Goal: Transaction & Acquisition: Purchase product/service

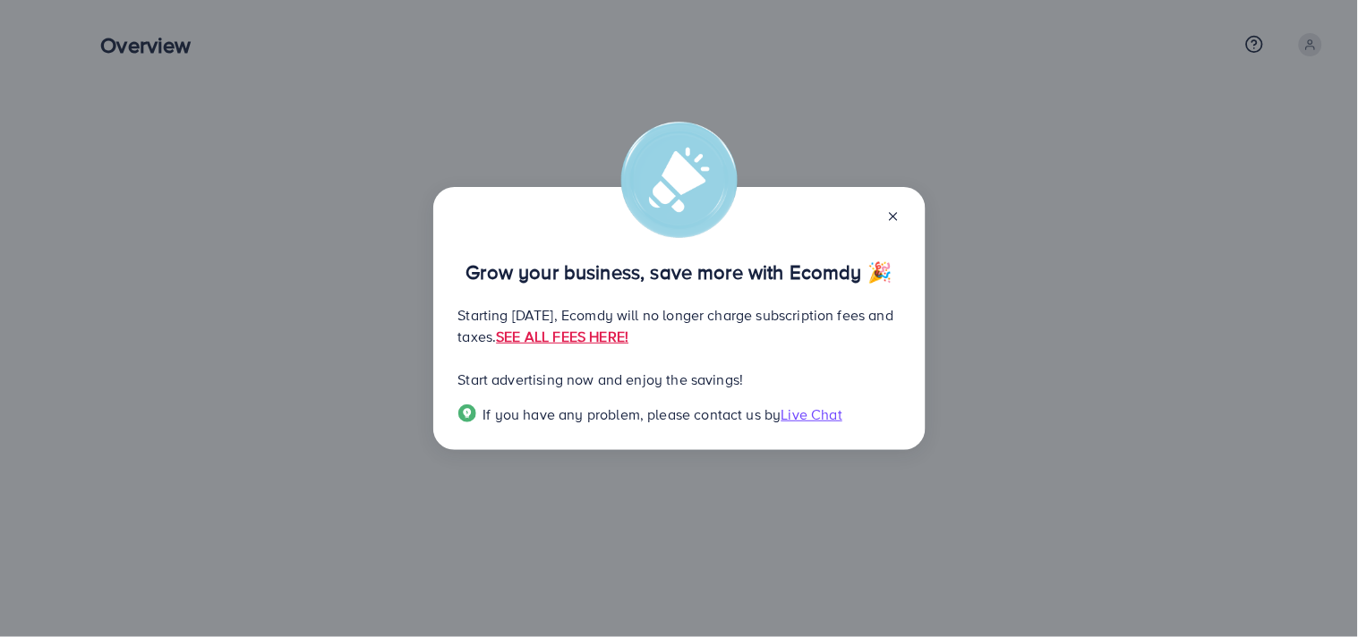
click at [891, 213] on line at bounding box center [893, 216] width 7 height 7
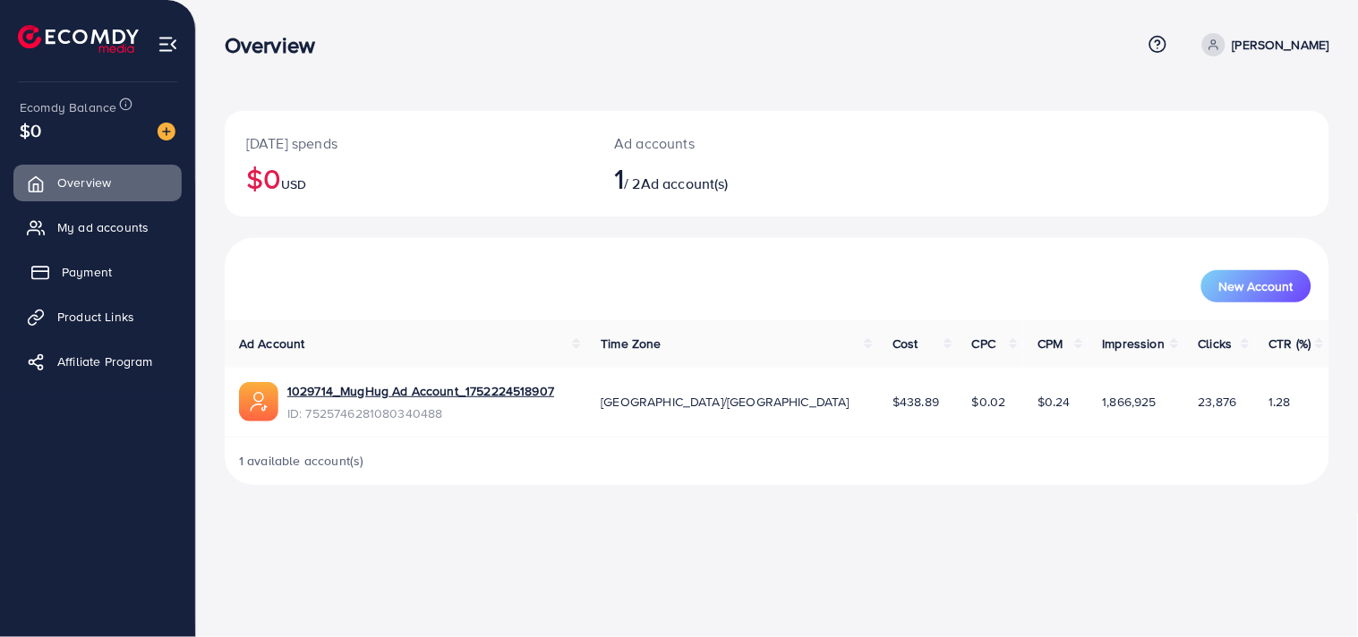
click at [79, 282] on link "Payment" at bounding box center [97, 272] width 168 height 36
click at [73, 266] on span "Payment" at bounding box center [87, 272] width 50 height 18
click at [90, 267] on span "Payment" at bounding box center [87, 272] width 50 height 18
click at [98, 278] on span "Payment" at bounding box center [87, 272] width 50 height 18
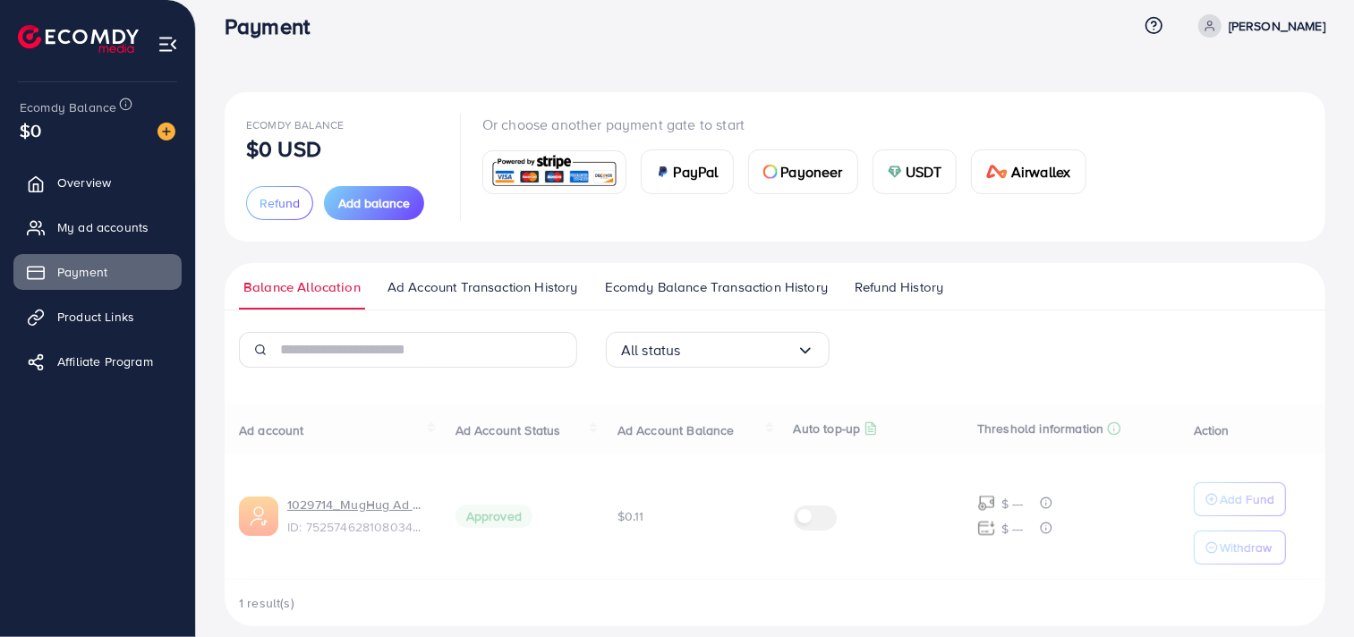
scroll to position [37, 0]
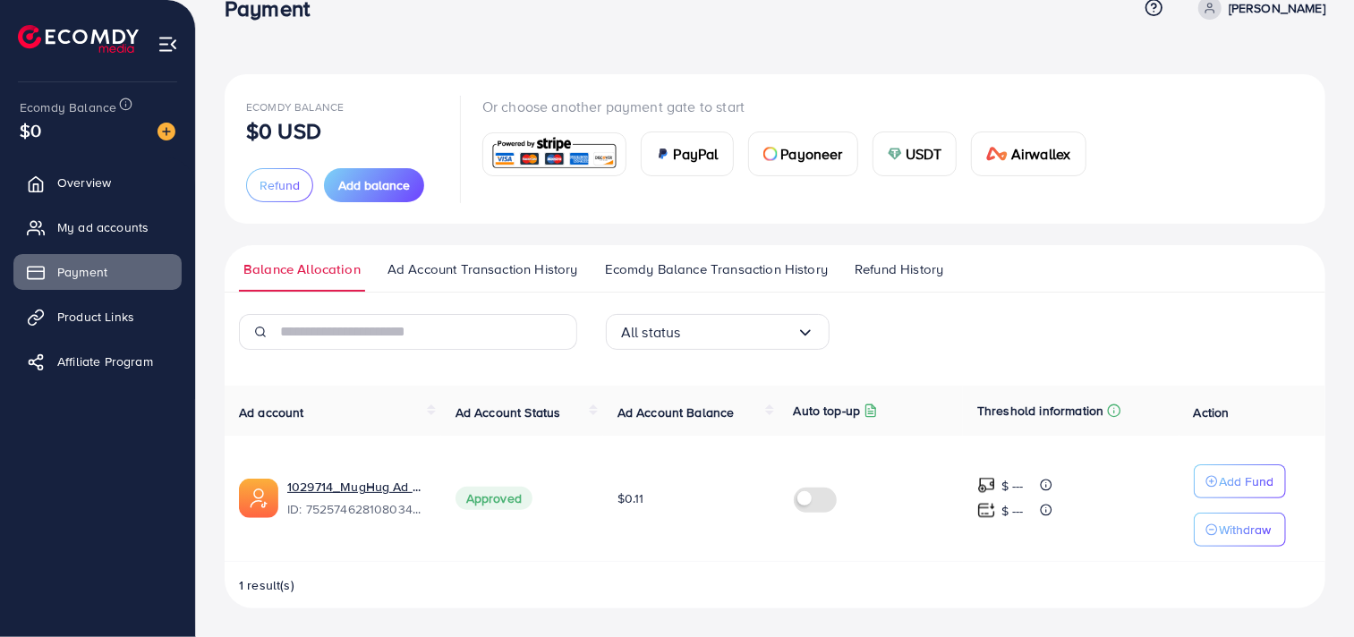
click at [440, 269] on span "Ad Account Transaction History" at bounding box center [483, 270] width 191 height 20
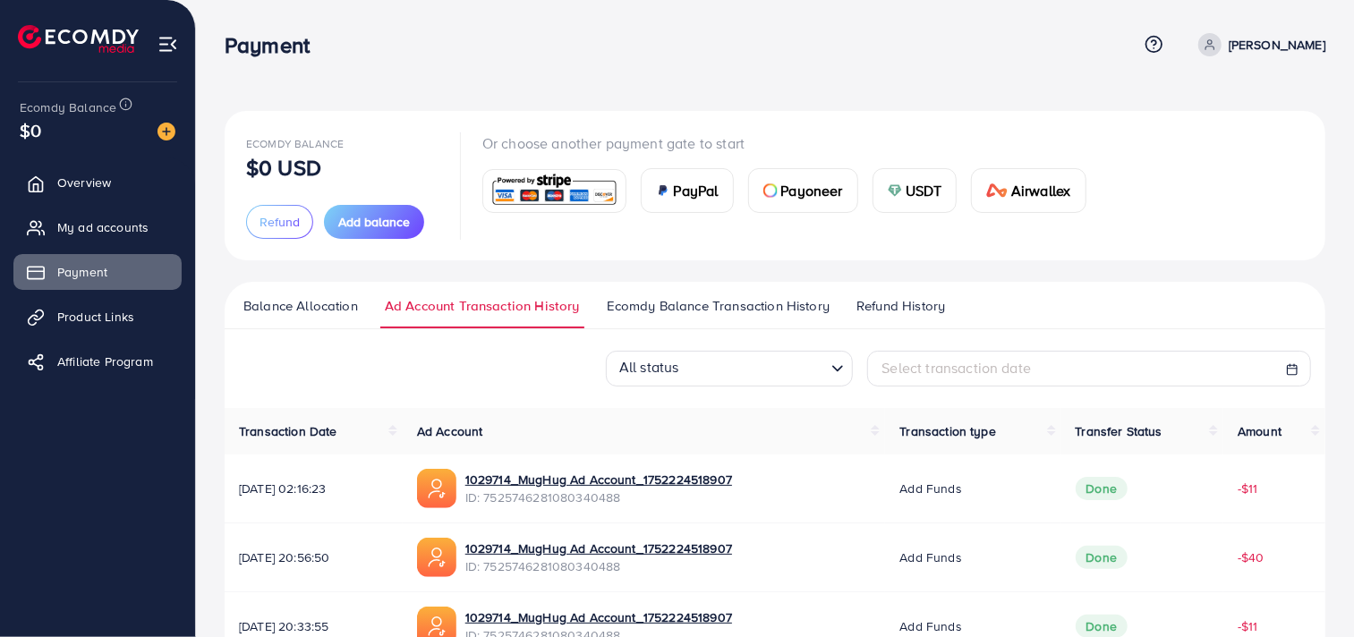
click at [711, 305] on span "Ecomdy Balance Transaction History" at bounding box center [718, 306] width 223 height 20
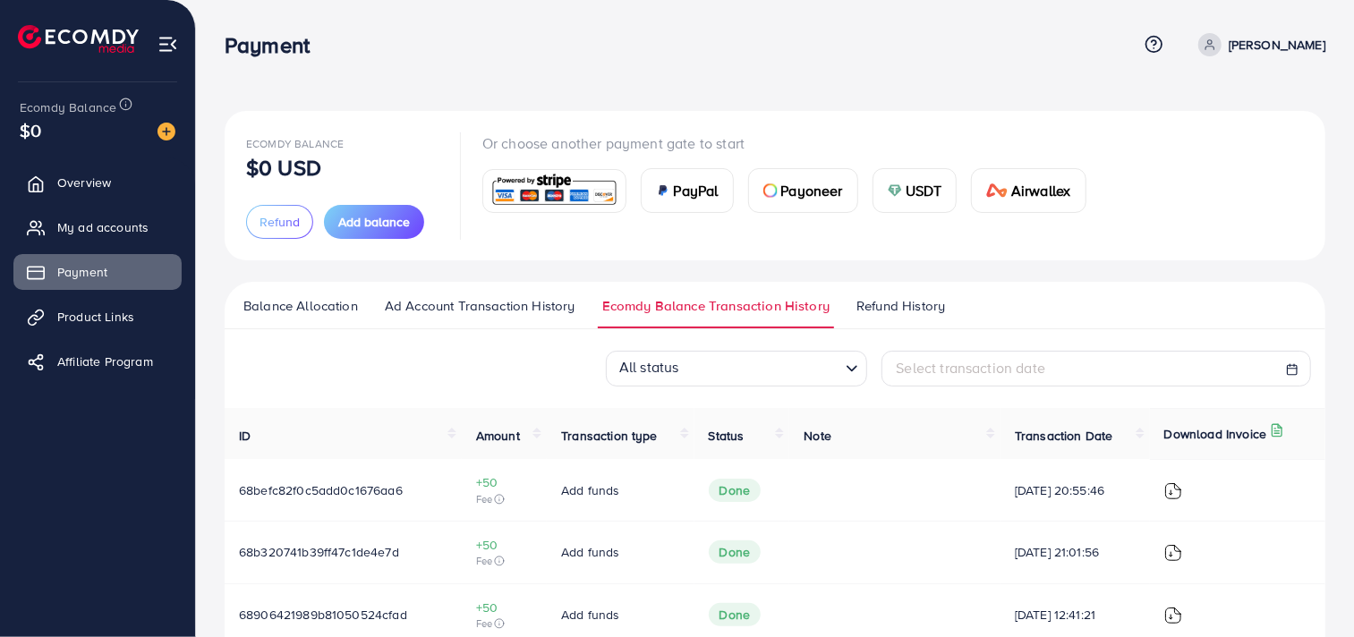
click at [880, 308] on span "Refund History" at bounding box center [901, 306] width 89 height 20
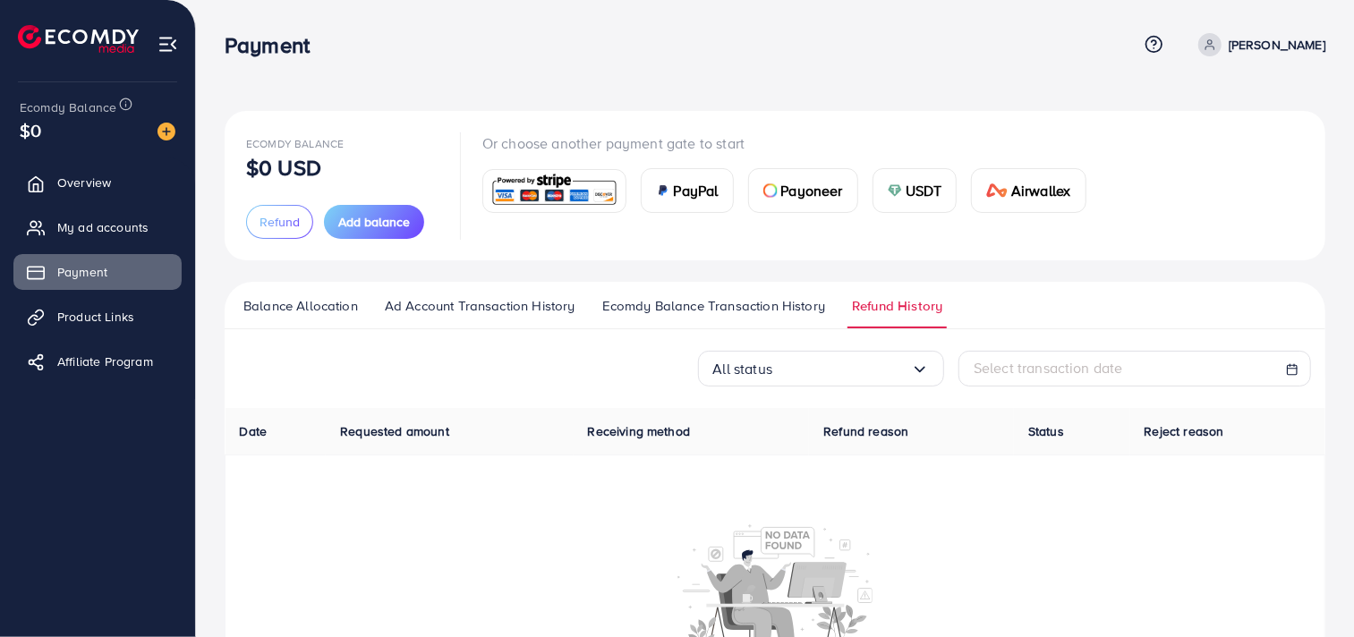
click at [790, 294] on ul "Balance Allocation Ad Account Transaction History Ecomdy Balance Transaction Hi…" at bounding box center [775, 305] width 1101 height 47
click at [786, 303] on span "Ecomdy Balance Transaction History" at bounding box center [713, 306] width 223 height 20
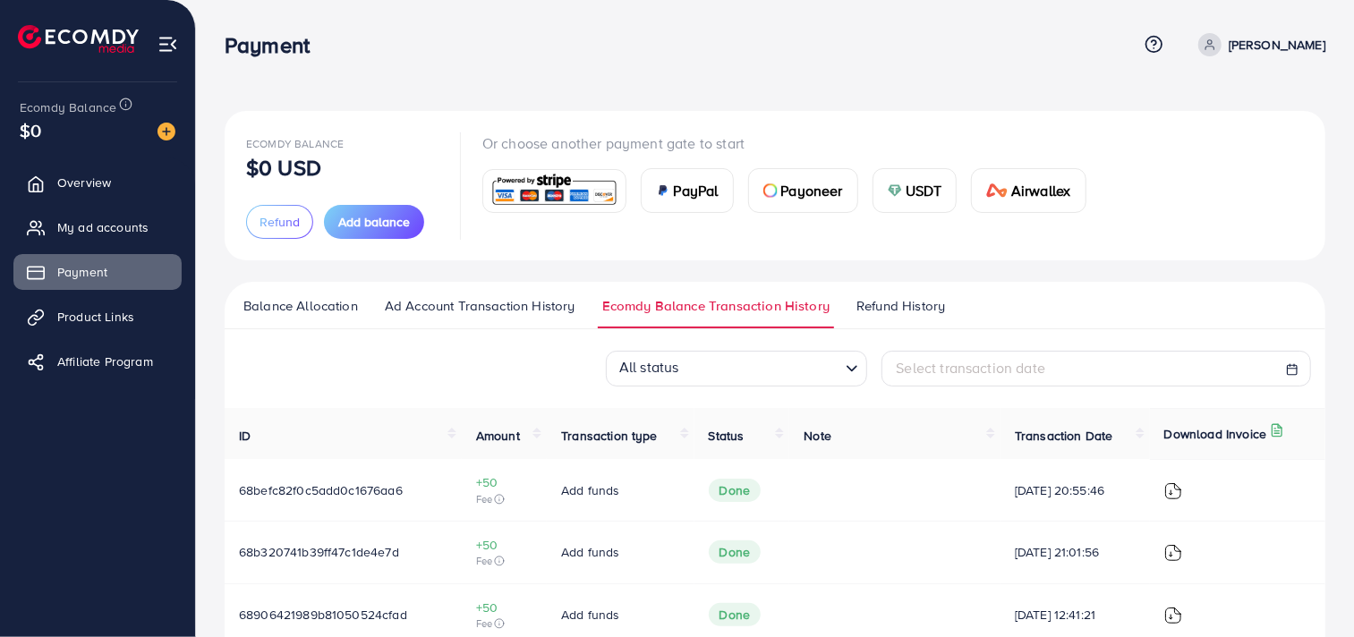
click at [565, 189] on img at bounding box center [555, 191] width 132 height 38
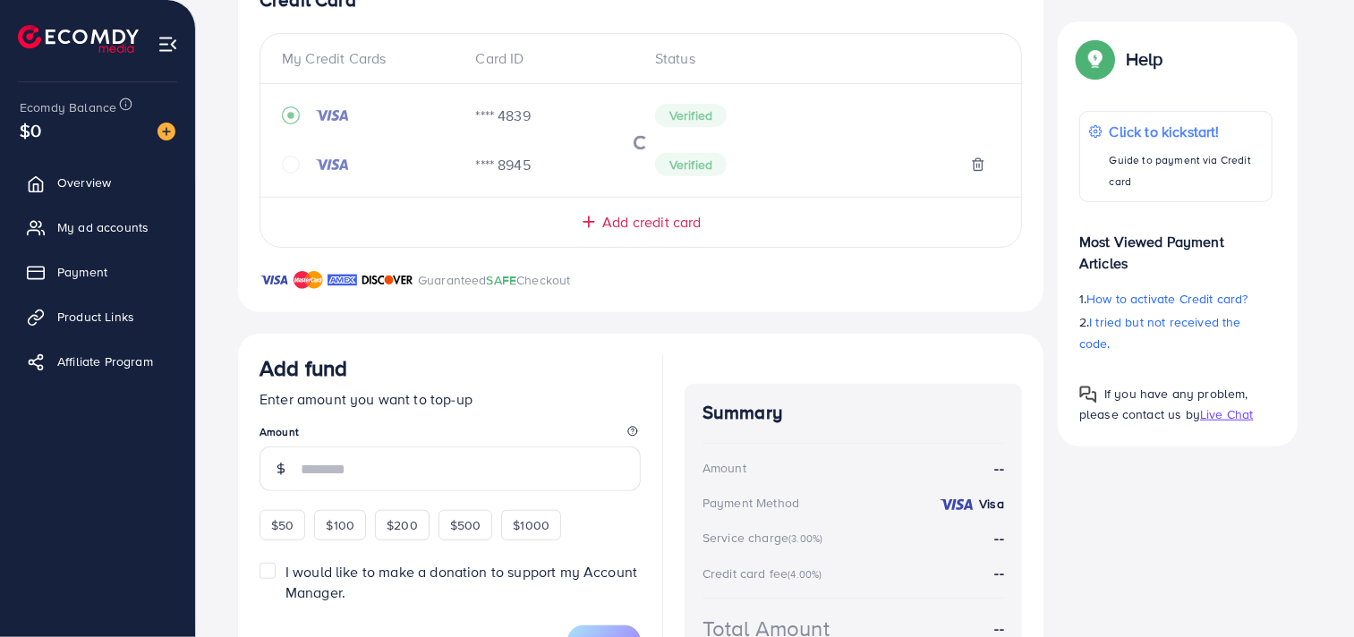
scroll to position [192, 0]
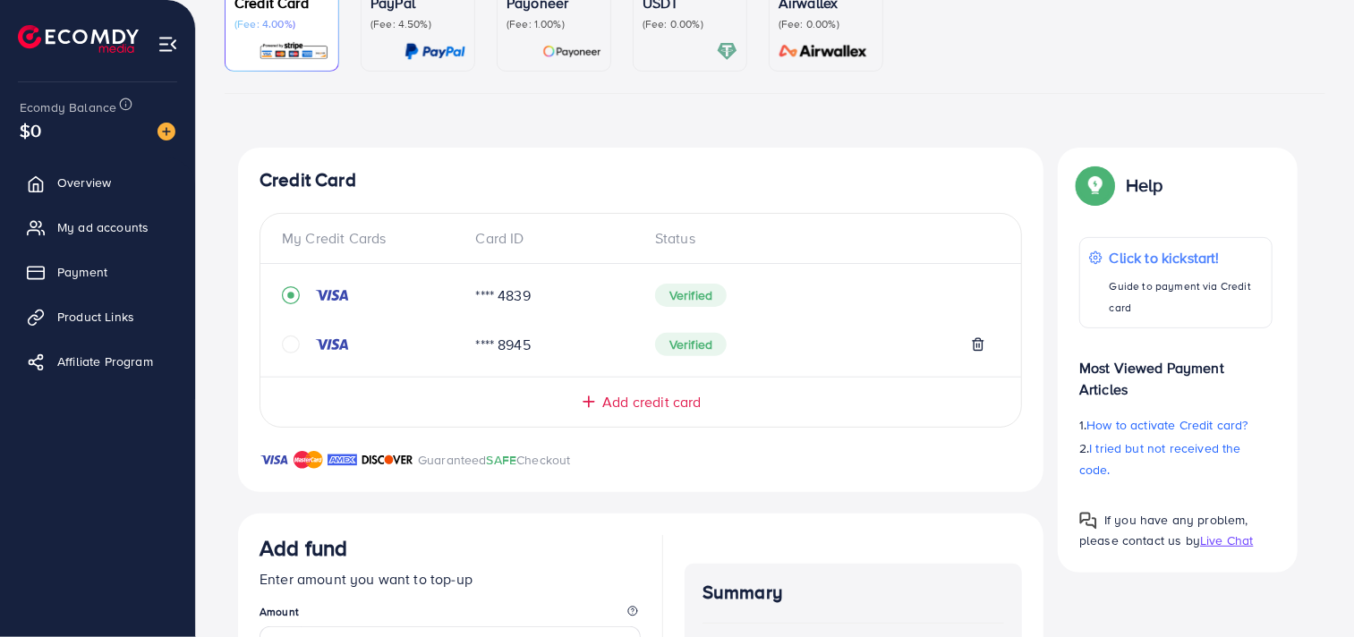
click at [655, 401] on span "Add credit card" at bounding box center [651, 402] width 98 height 21
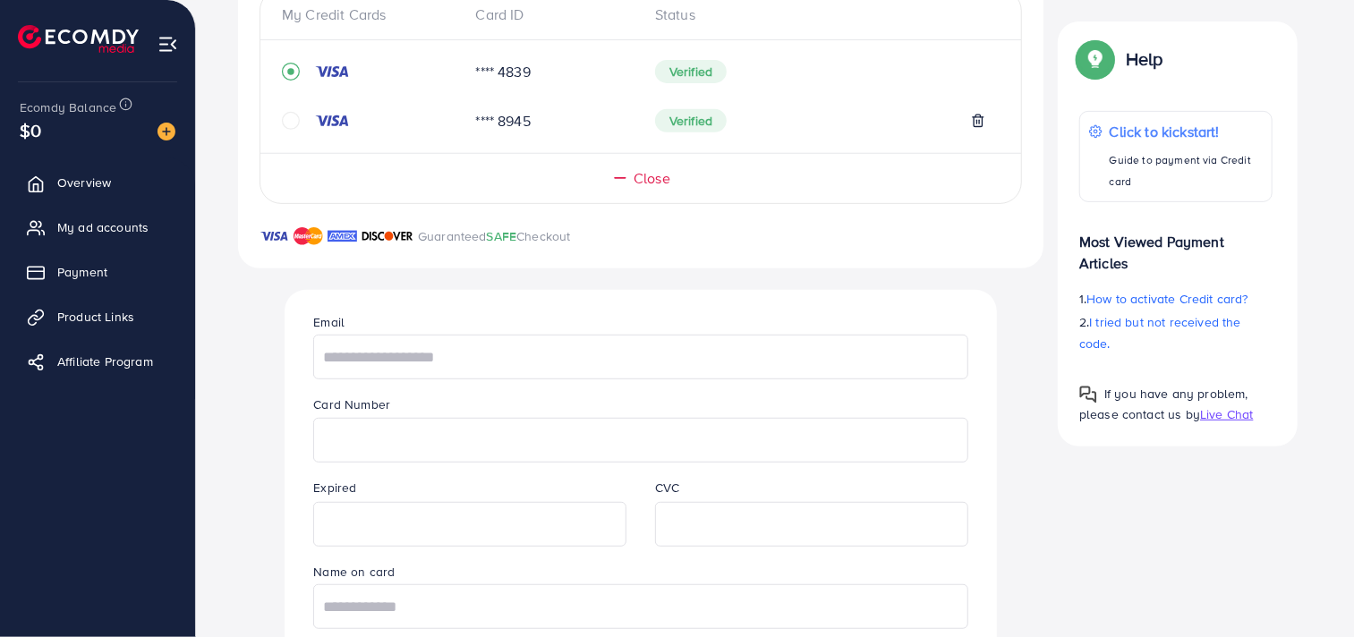
scroll to position [93, 0]
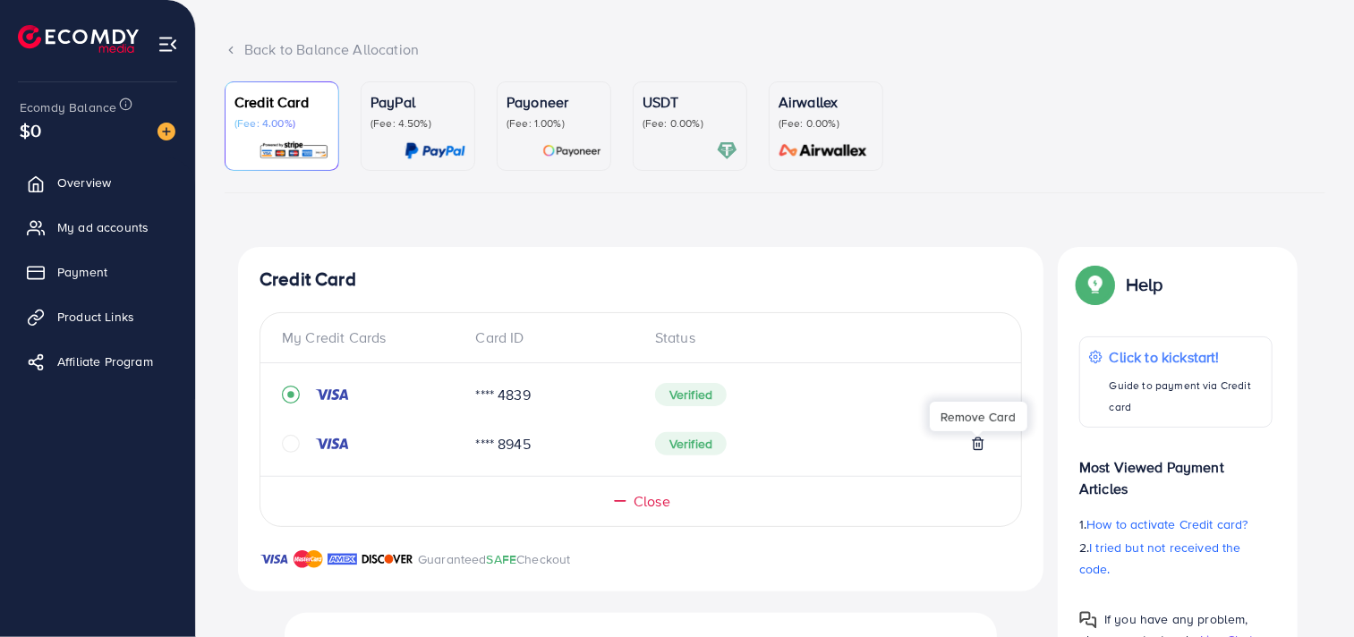
click at [978, 442] on icon at bounding box center [978, 444] width 14 height 14
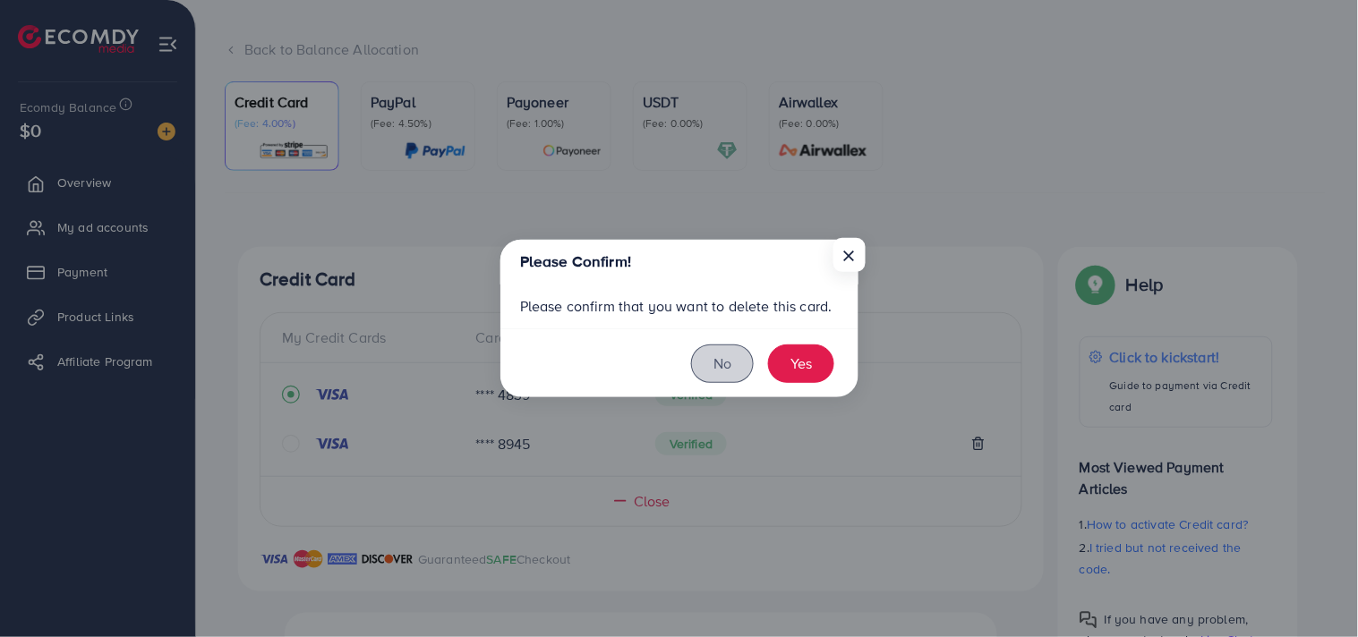
click at [735, 363] on button "No" at bounding box center [722, 364] width 63 height 38
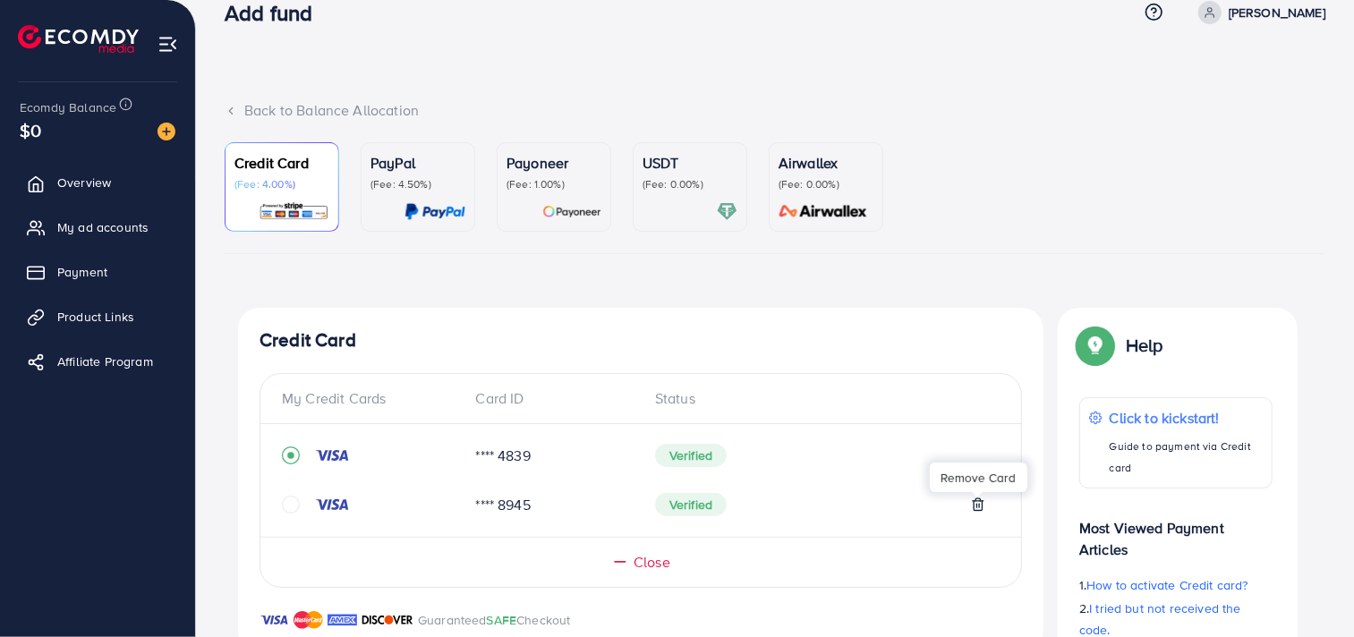
scroll to position [0, 0]
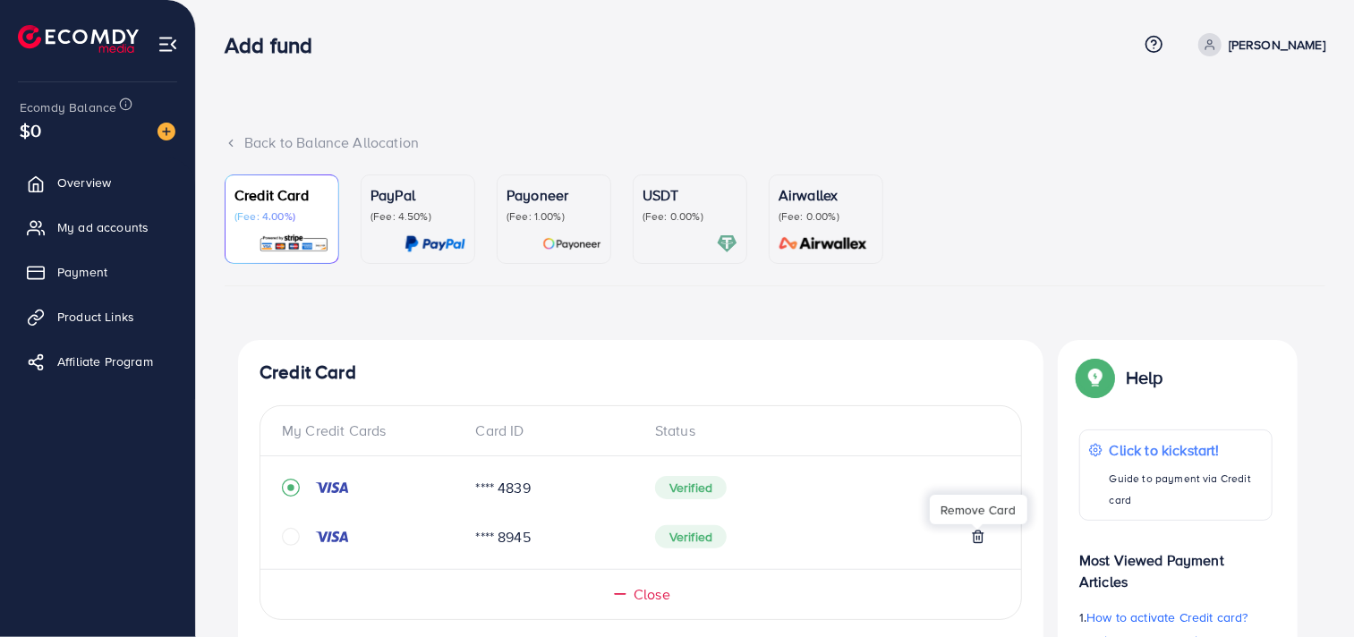
click at [1216, 43] on icon at bounding box center [1210, 44] width 13 height 13
click at [1230, 100] on span "Profile" at bounding box center [1214, 106] width 41 height 21
select select "********"
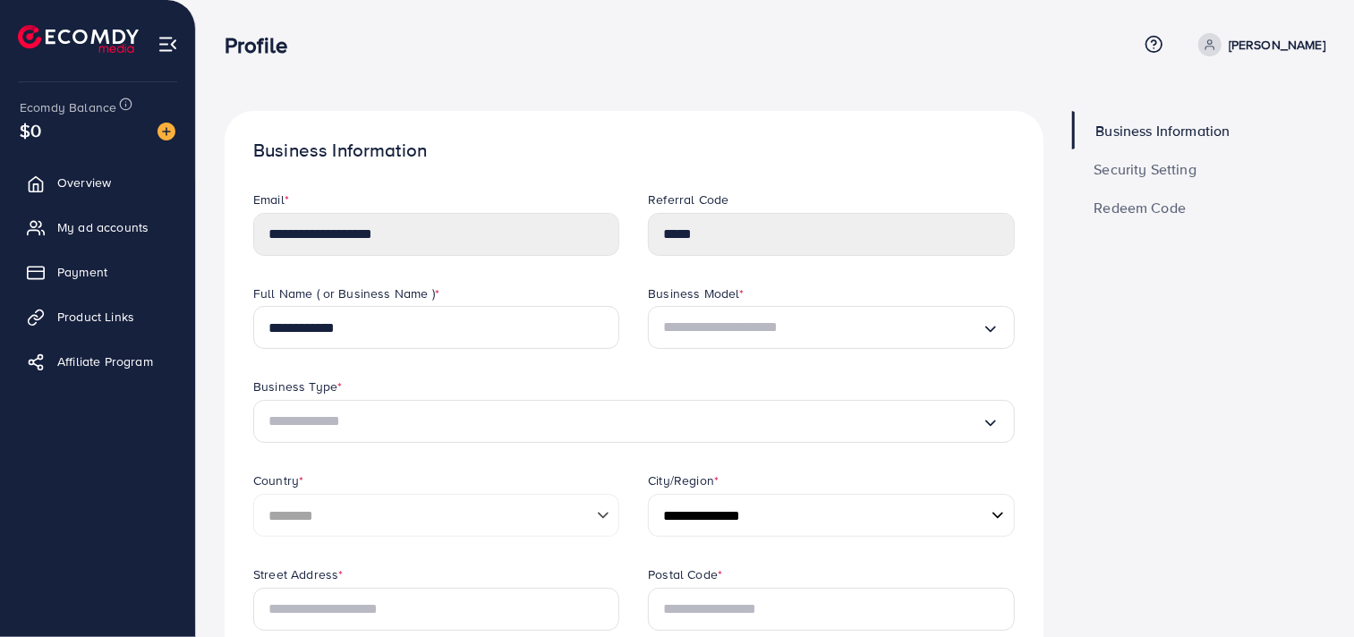
click at [1222, 42] on span at bounding box center [1210, 44] width 23 height 23
click at [1219, 108] on span "Profile" at bounding box center [1214, 106] width 41 height 21
click at [94, 265] on span "Payment" at bounding box center [87, 272] width 50 height 18
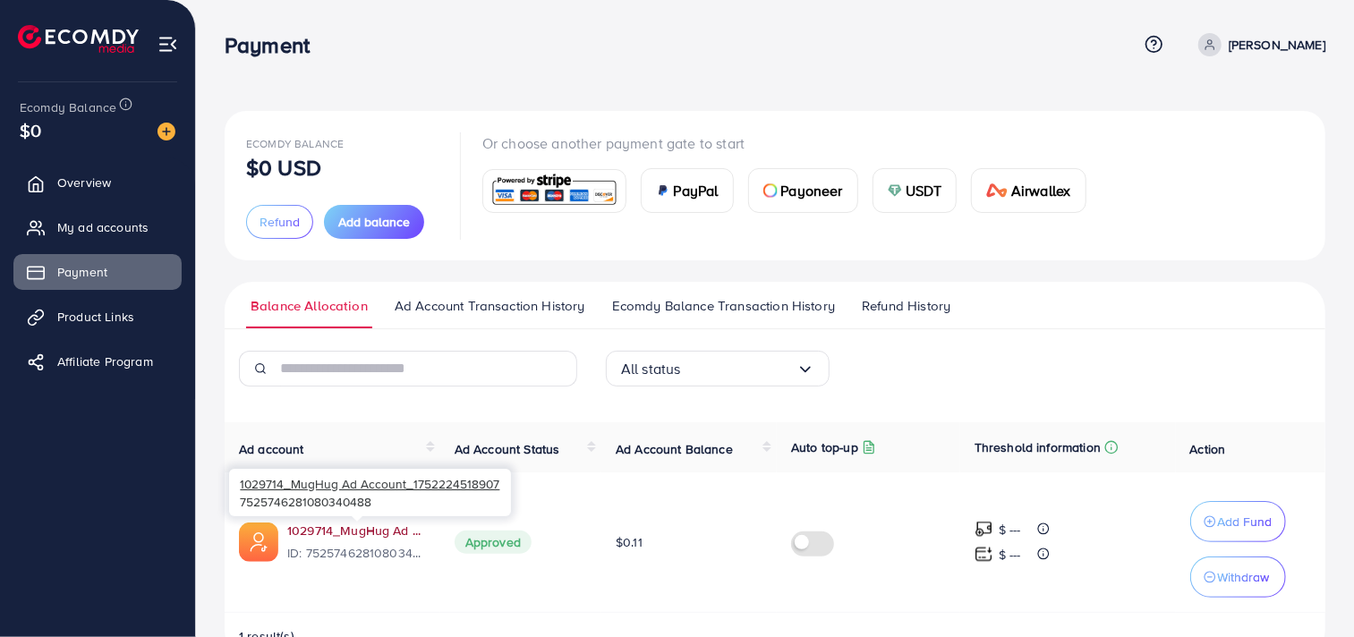
click at [373, 526] on link "1029714_MugHug Ad Account_1752224518907" at bounding box center [356, 531] width 139 height 18
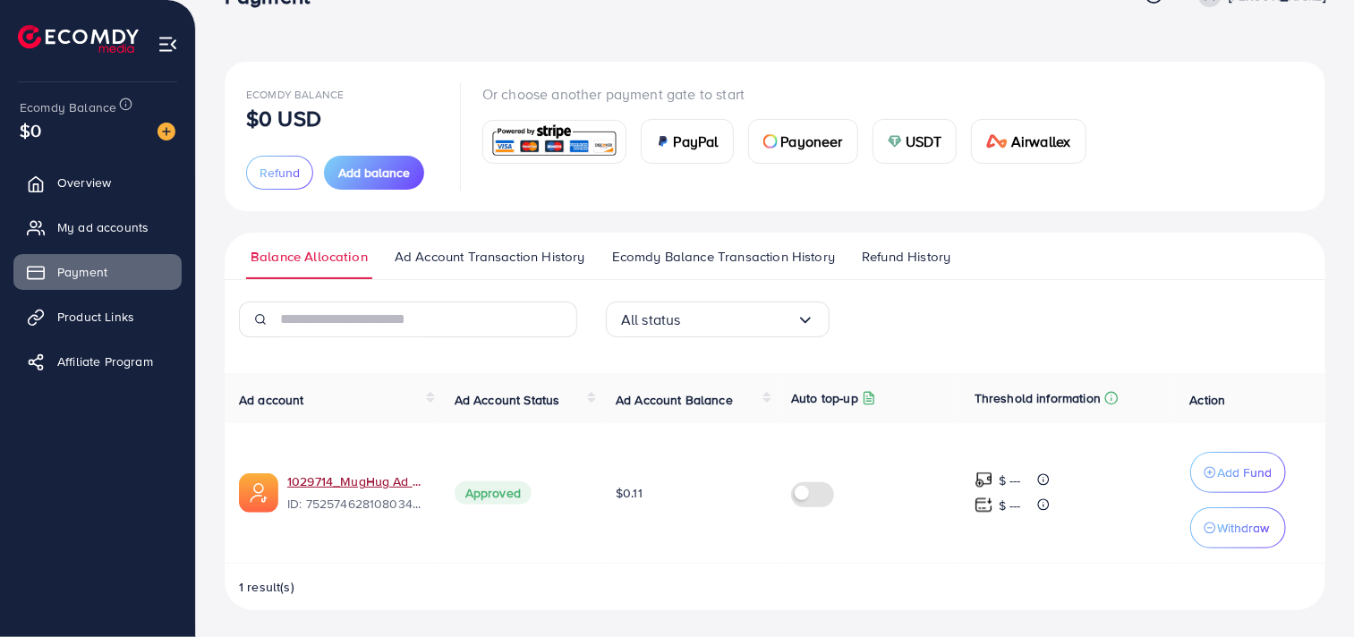
scroll to position [51, 0]
click at [569, 137] on img at bounding box center [555, 140] width 132 height 38
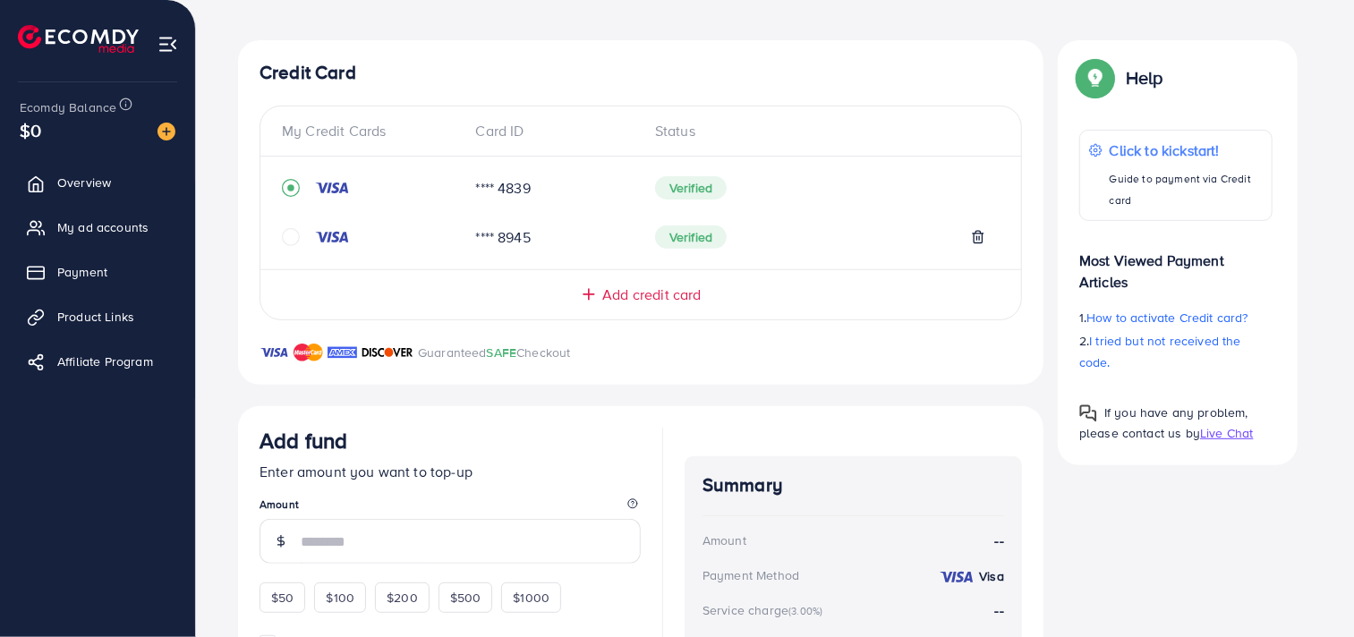
scroll to position [292, 0]
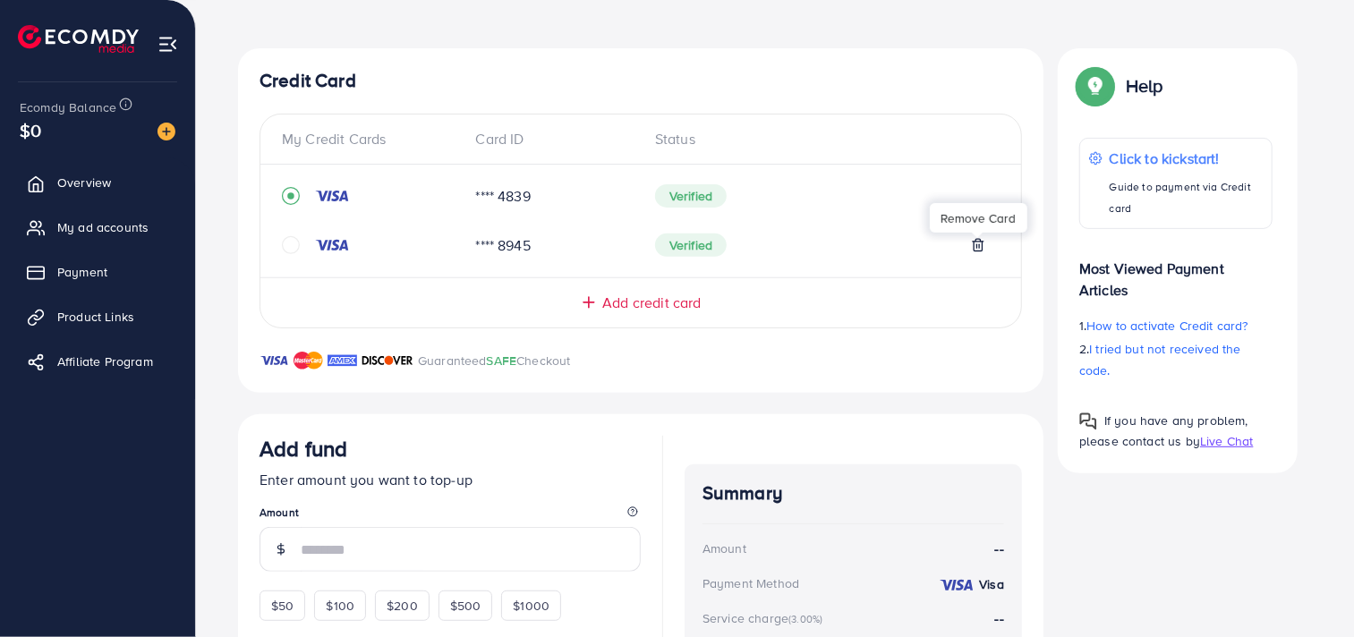
click at [976, 240] on icon at bounding box center [978, 246] width 8 height 12
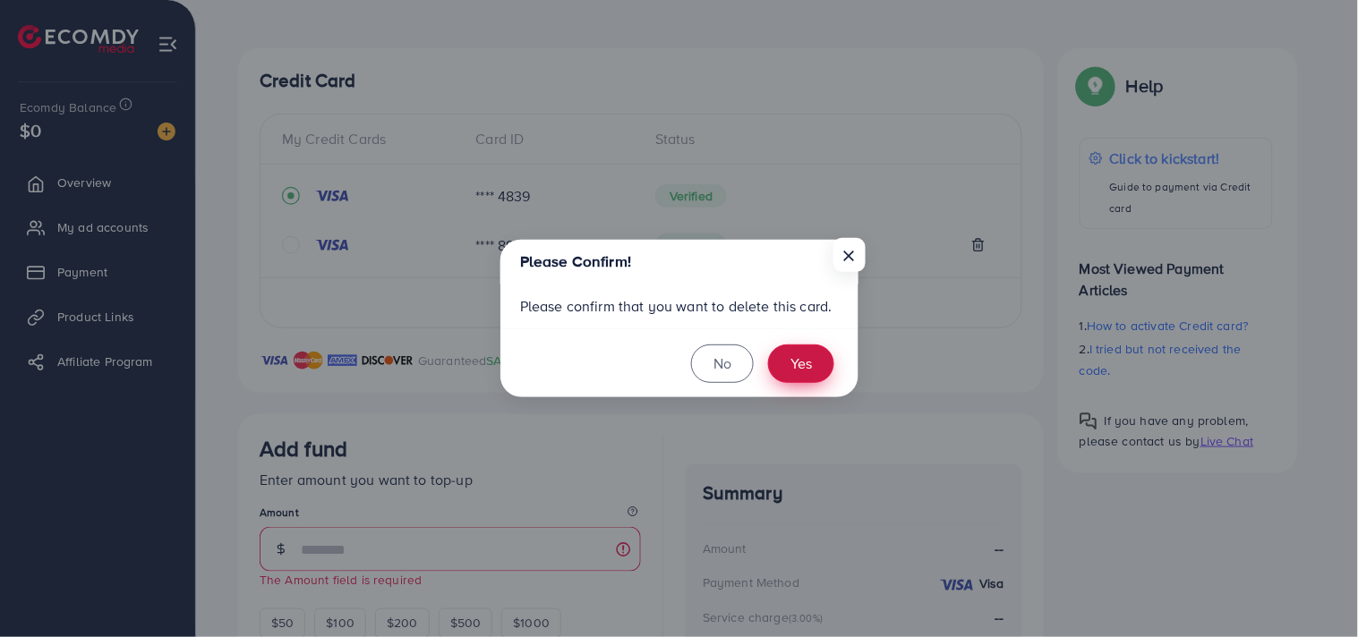
click at [807, 370] on button "Yes" at bounding box center [801, 364] width 66 height 38
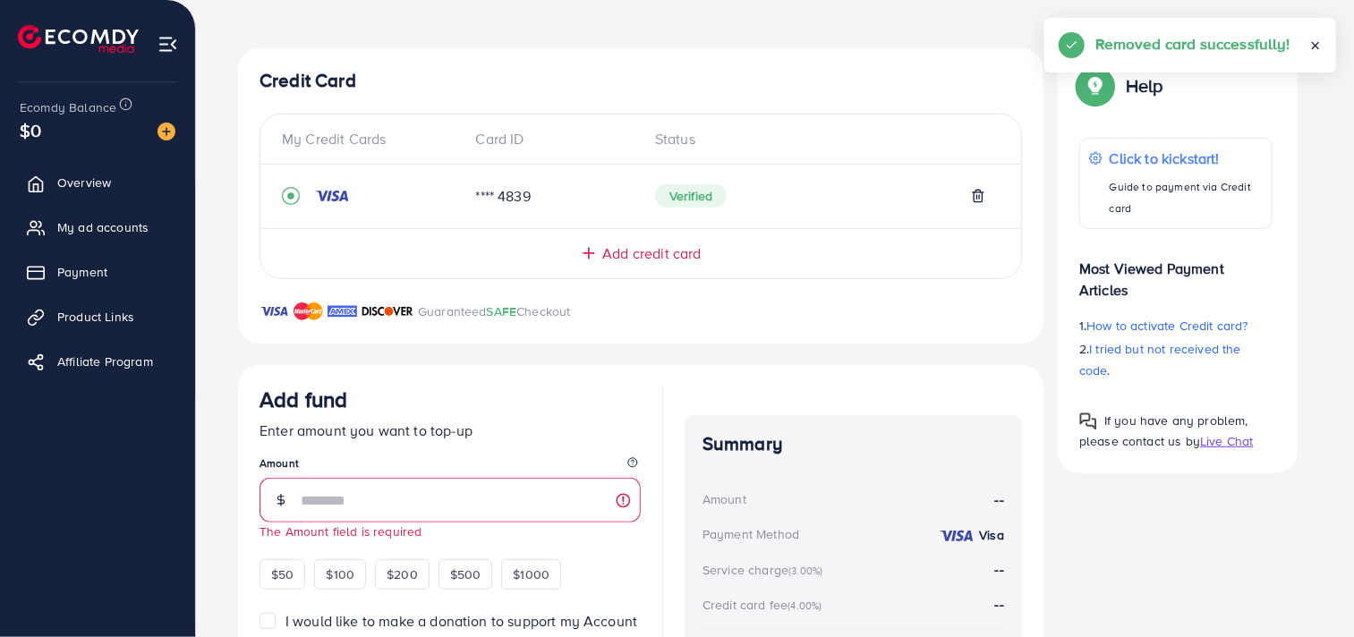
scroll to position [0, 0]
